Goal: Check status: Check status

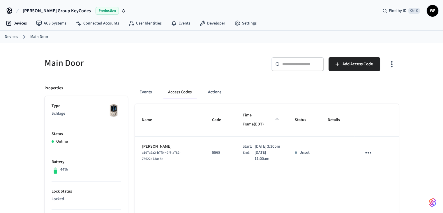
click at [16, 38] on link "Devices" at bounding box center [11, 37] width 13 height 6
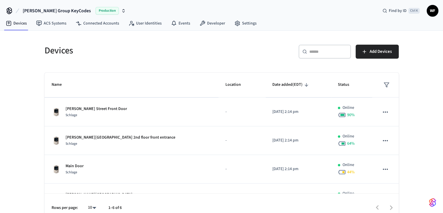
scroll to position [58, 0]
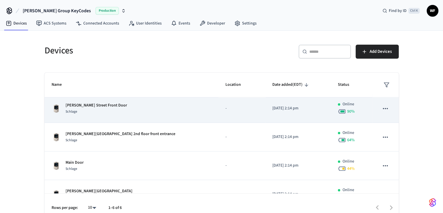
click at [171, 112] on div "[PERSON_NAME] Street Front Door Schlage" at bounding box center [132, 108] width 160 height 12
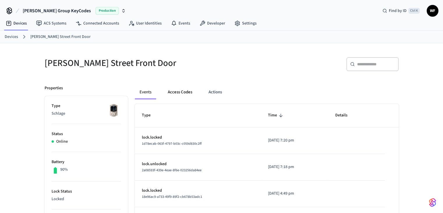
click at [185, 88] on button "Access Codes" at bounding box center [180, 92] width 34 height 14
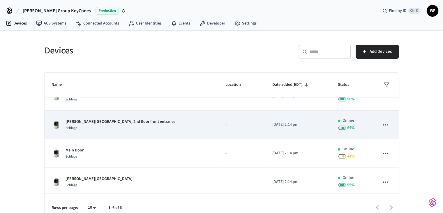
scroll to position [73, 0]
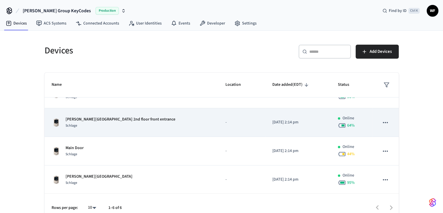
click at [131, 153] on div "Main Door Schlage" at bounding box center [132, 151] width 160 height 12
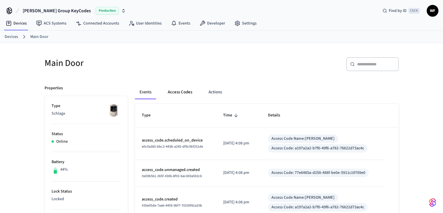
click at [179, 94] on button "Access Codes" at bounding box center [180, 92] width 34 height 14
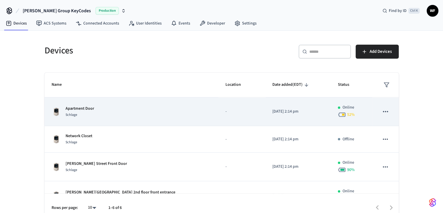
click at [112, 114] on div "Apartment Door Schlage" at bounding box center [132, 112] width 160 height 12
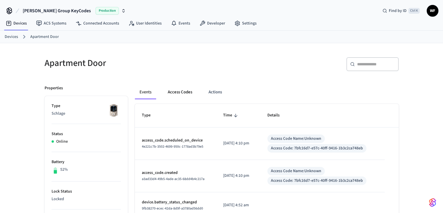
click at [185, 93] on button "Access Codes" at bounding box center [180, 92] width 34 height 14
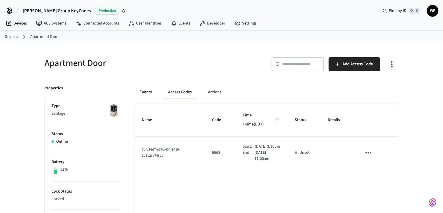
click at [141, 92] on button "Events" at bounding box center [146, 92] width 22 height 14
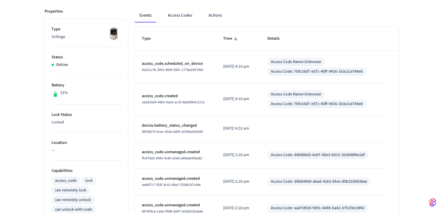
scroll to position [87, 0]
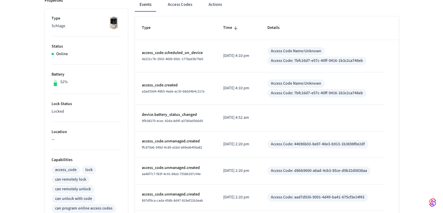
click at [37, 89] on div "Apartment Door ​ ​ Properties Type Schlage Status Online Battery 52% Lock Statu…" at bounding box center [221, 150] width 373 height 389
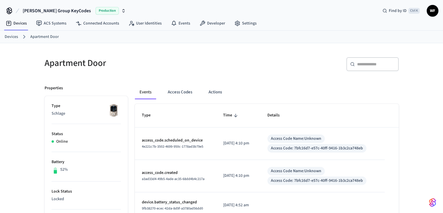
click at [17, 34] on link "Devices" at bounding box center [11, 37] width 13 height 6
